Goal: Find specific page/section: Find specific page/section

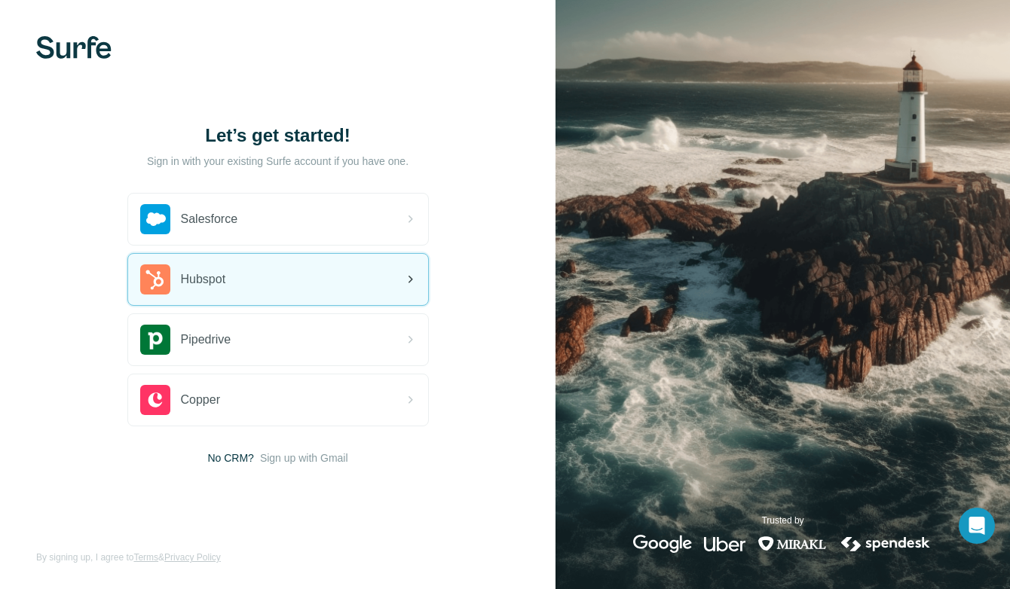
click at [398, 273] on div "Hubspot" at bounding box center [278, 279] width 300 height 51
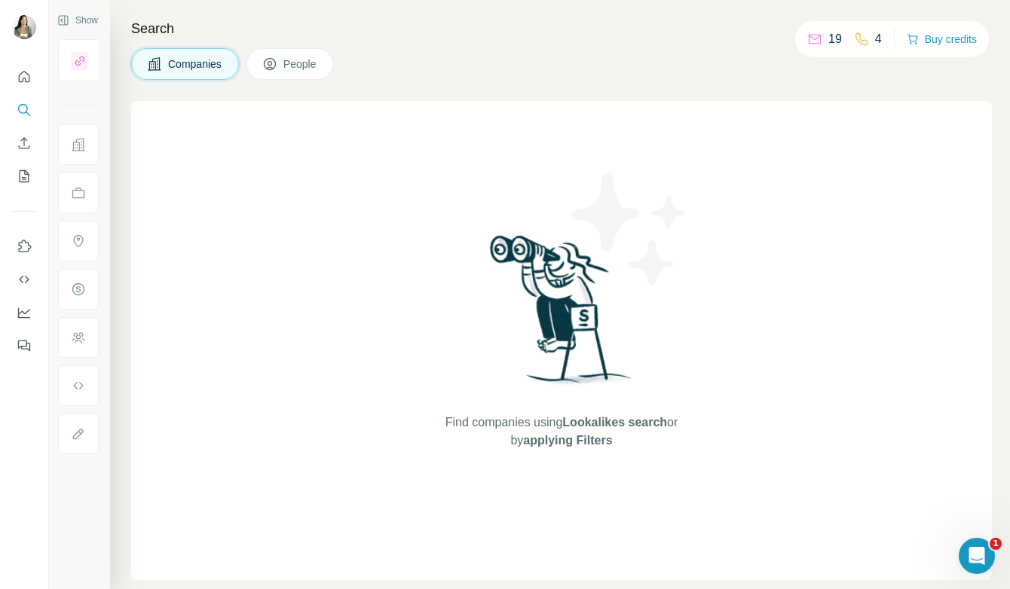
click at [287, 64] on span "People" at bounding box center [300, 64] width 35 height 15
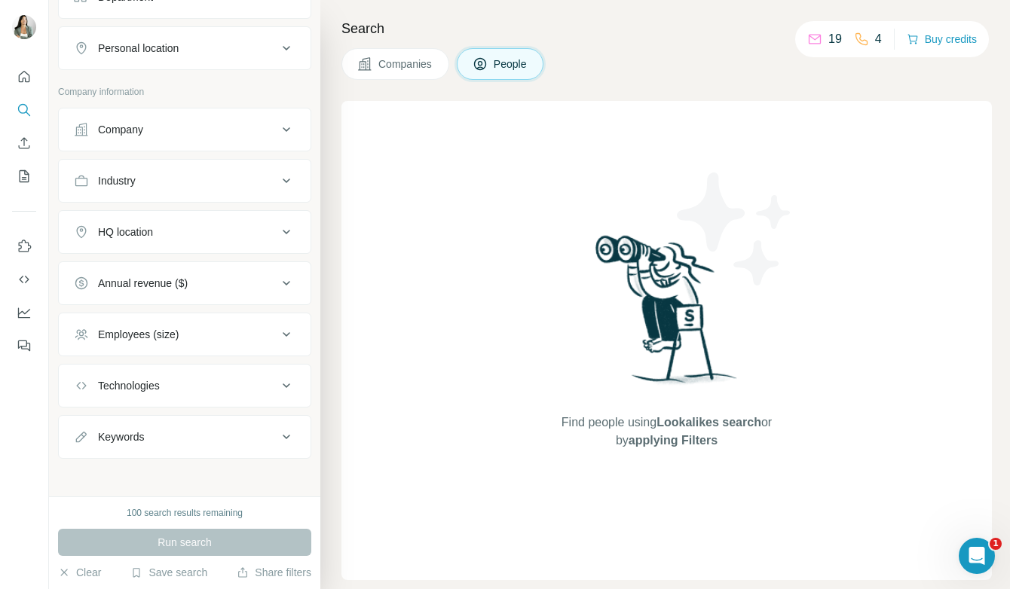
scroll to position [252, 0]
